Goal: Information Seeking & Learning: Learn about a topic

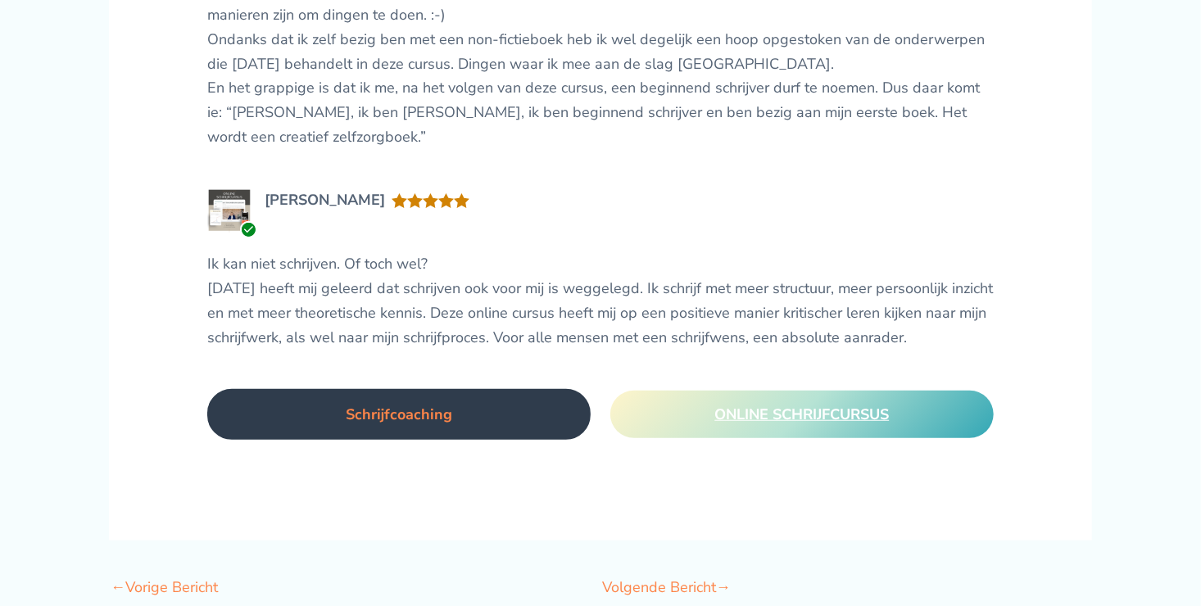
scroll to position [4024, 0]
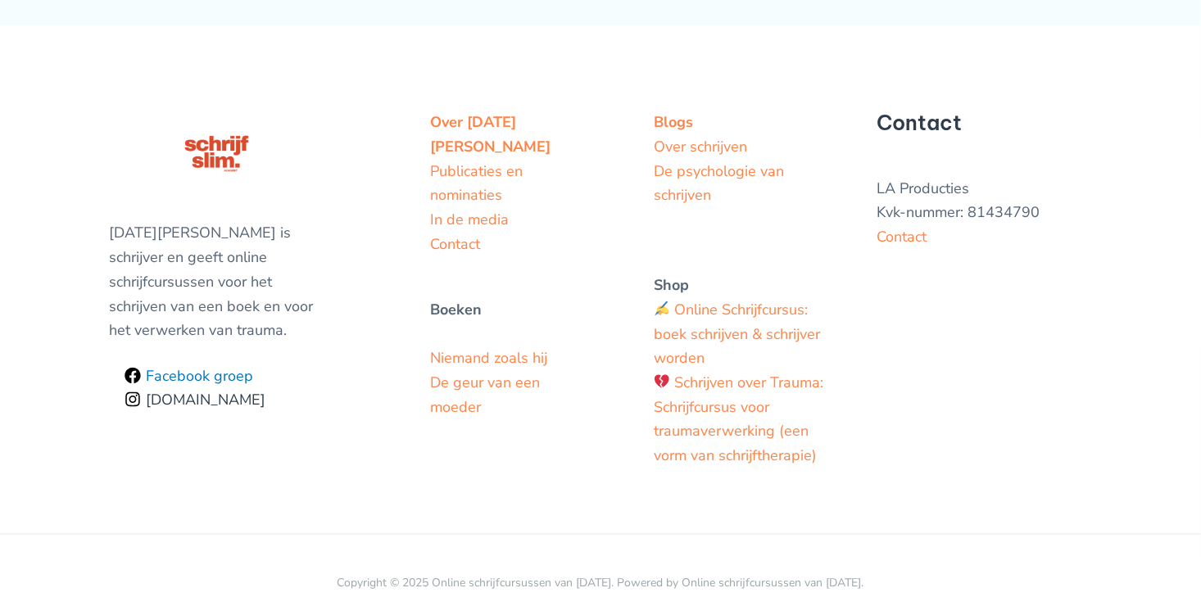
click at [193, 369] on span "Facebook groep" at bounding box center [197, 376] width 112 height 15
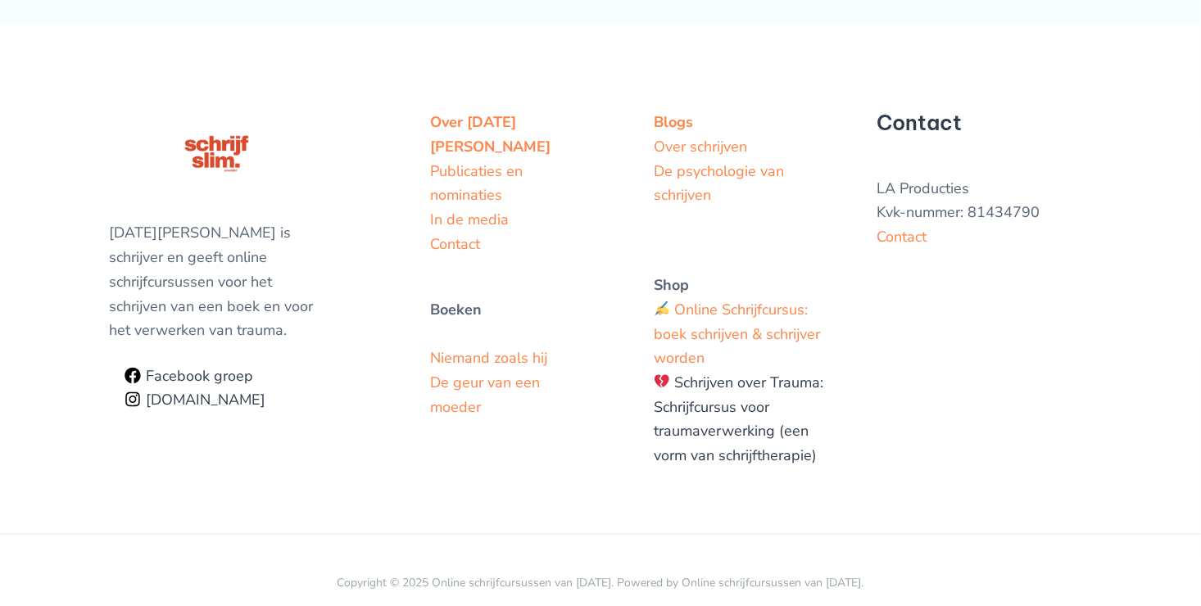
click at [790, 424] on link "Schrijven over Trauma: Schrijfcursus voor traumaverwerking (een vorm van schrij…" at bounding box center [739, 419] width 170 height 93
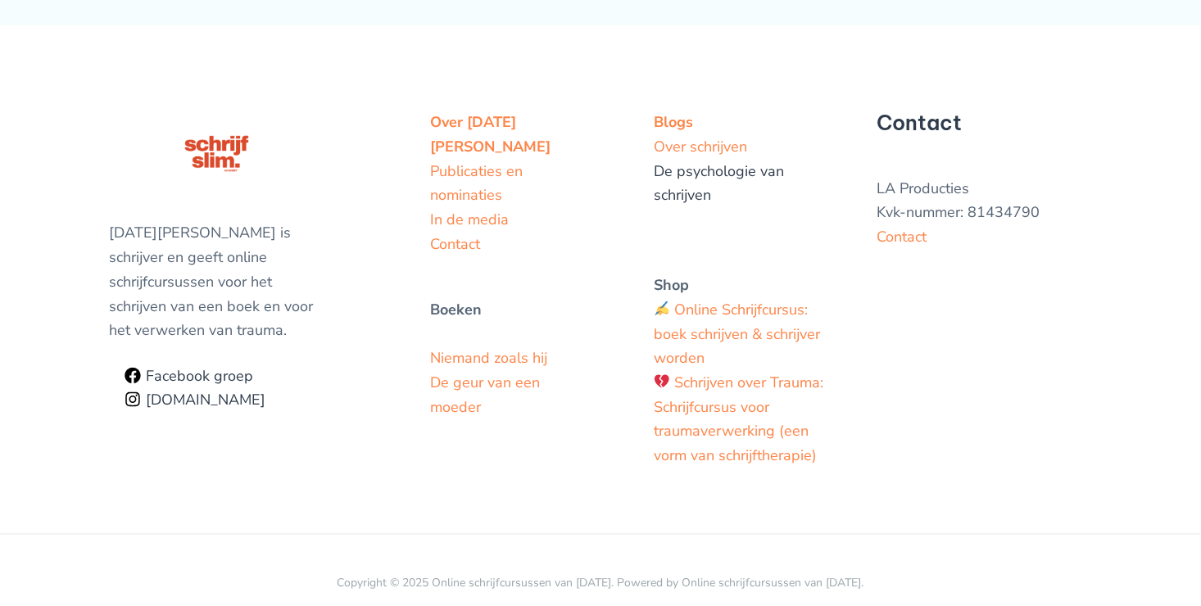
click at [735, 161] on link "De psychologie van schrijven" at bounding box center [719, 183] width 130 height 44
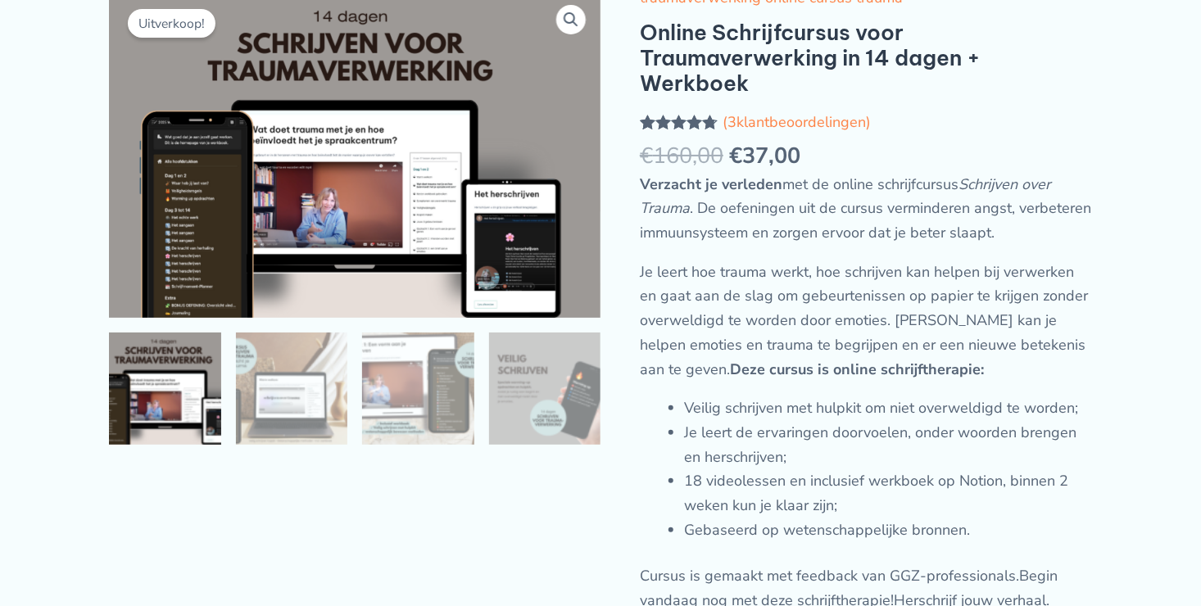
scroll to position [410, 0]
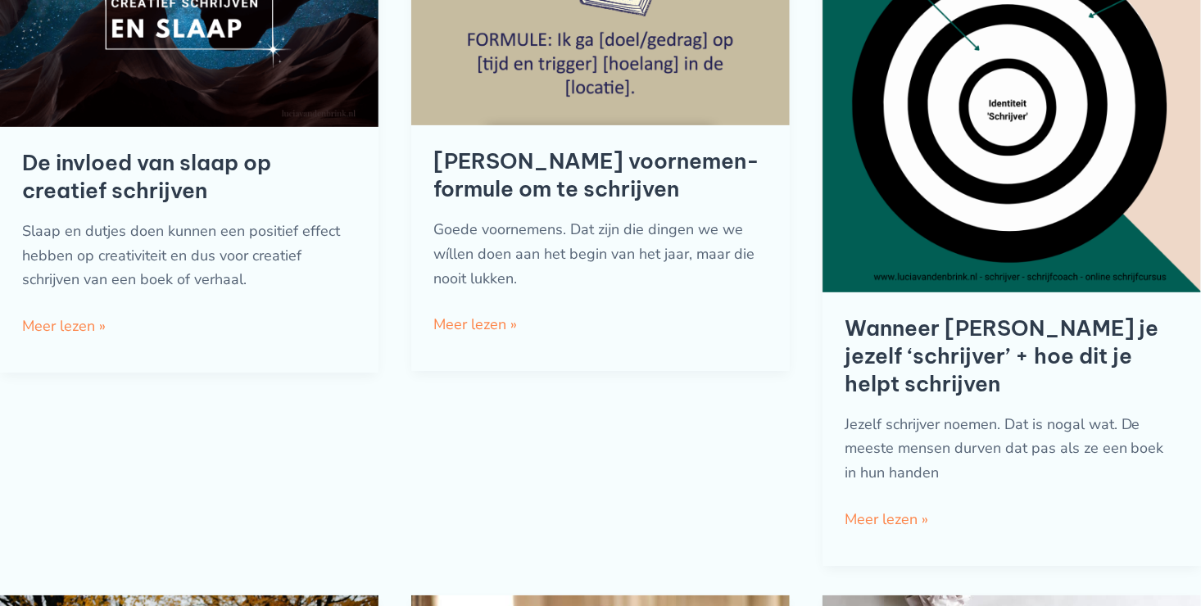
scroll to position [328, 0]
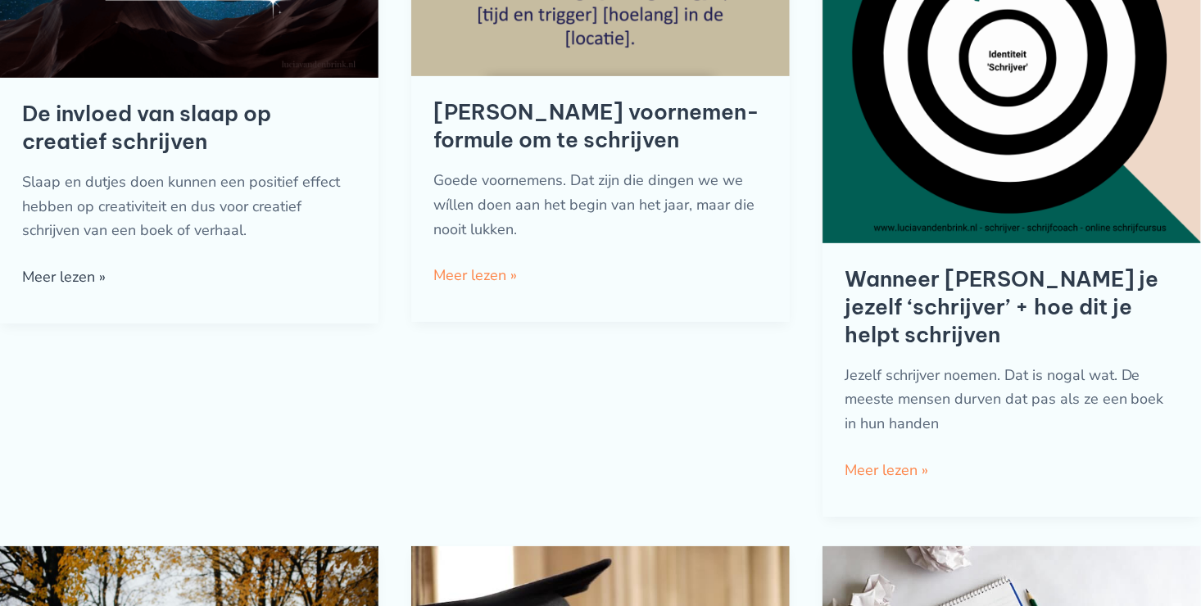
click at [72, 290] on link "De invloed van slaap op creatief schrijven Meer lezen »" at bounding box center [64, 277] width 84 height 25
click at [894, 483] on link "Wanneer noem je jezelf ‘schrijver’ + hoe dit je helpt schrijven Meer lezen »" at bounding box center [887, 471] width 84 height 25
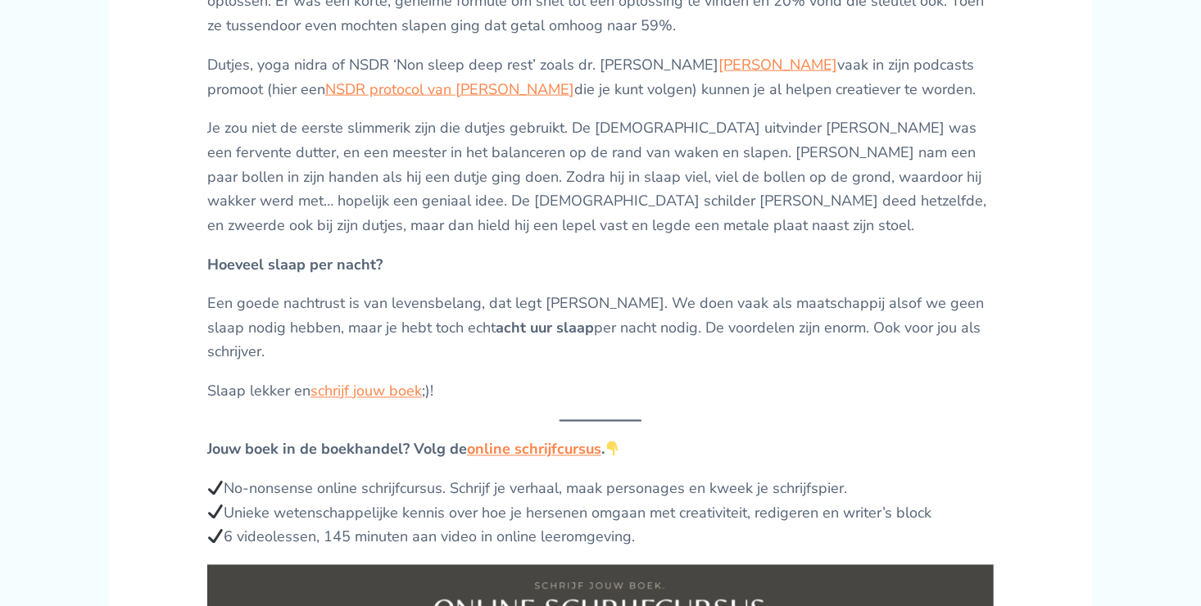
scroll to position [1393, 0]
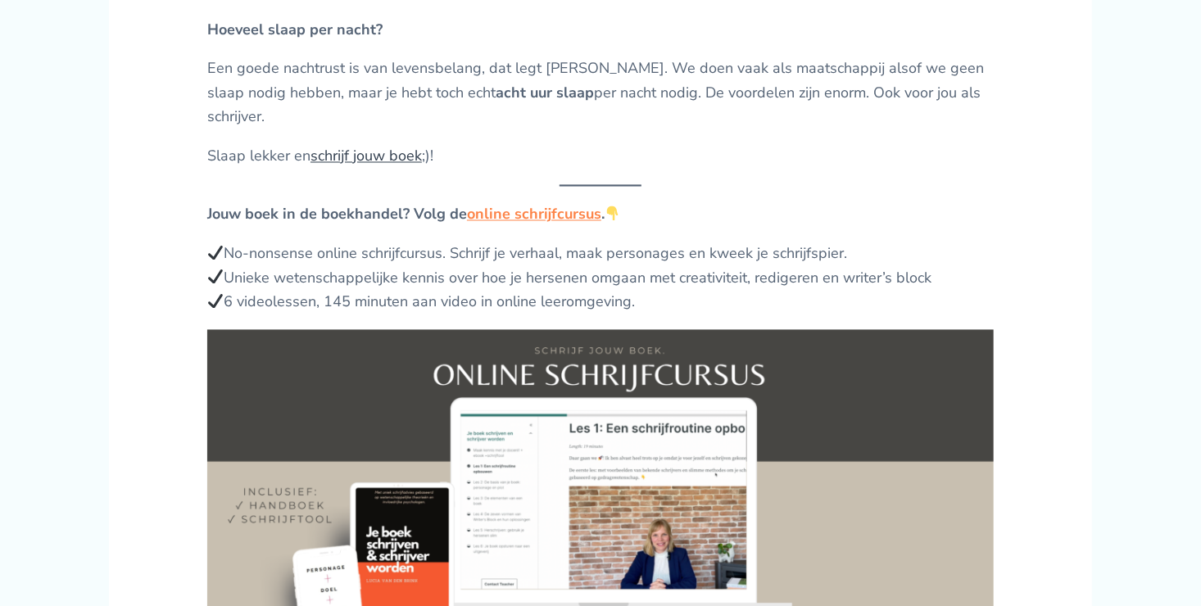
click at [358, 166] on link "schrijf jouw boek" at bounding box center [365, 157] width 111 height 20
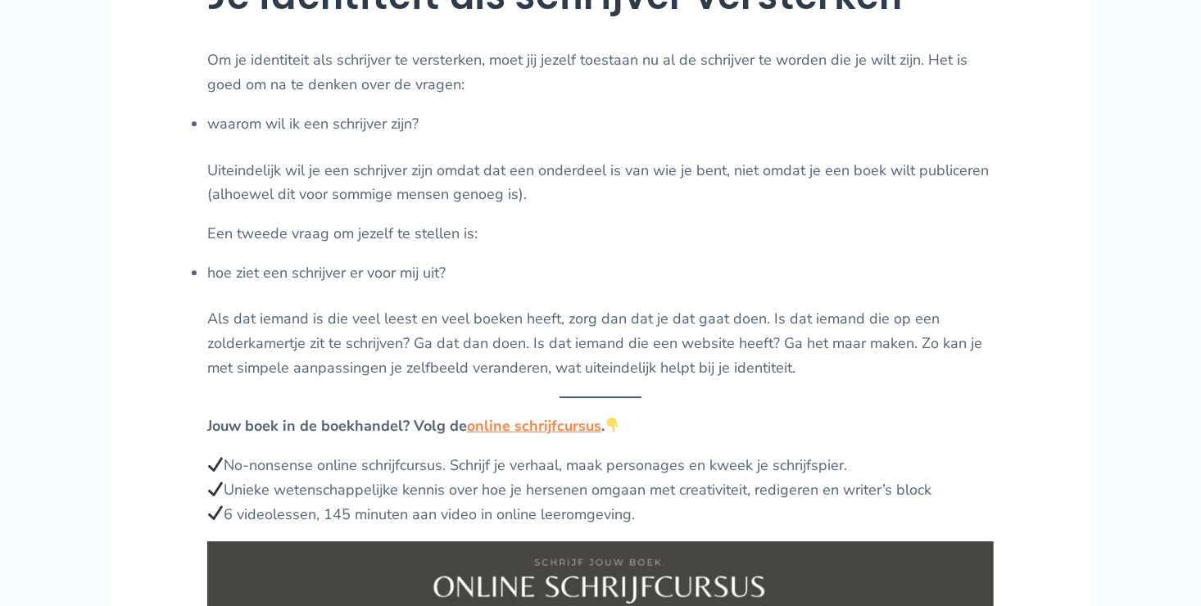
scroll to position [2376, 0]
